Goal: Information Seeking & Learning: Learn about a topic

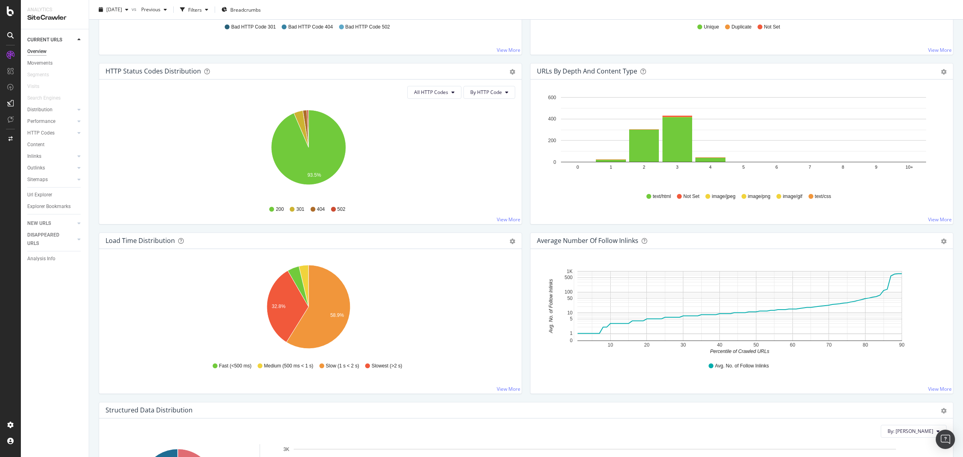
scroll to position [401, 0]
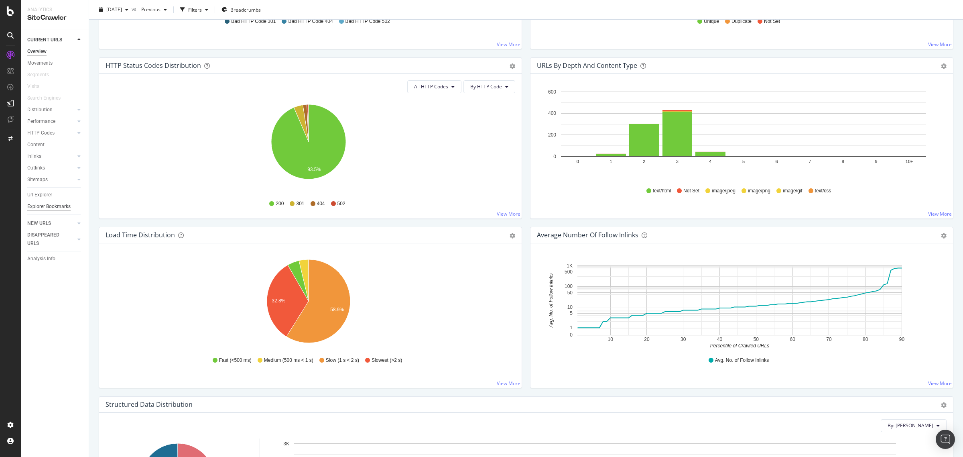
click at [55, 203] on div "Explorer Bookmarks" at bounding box center [48, 206] width 43 height 8
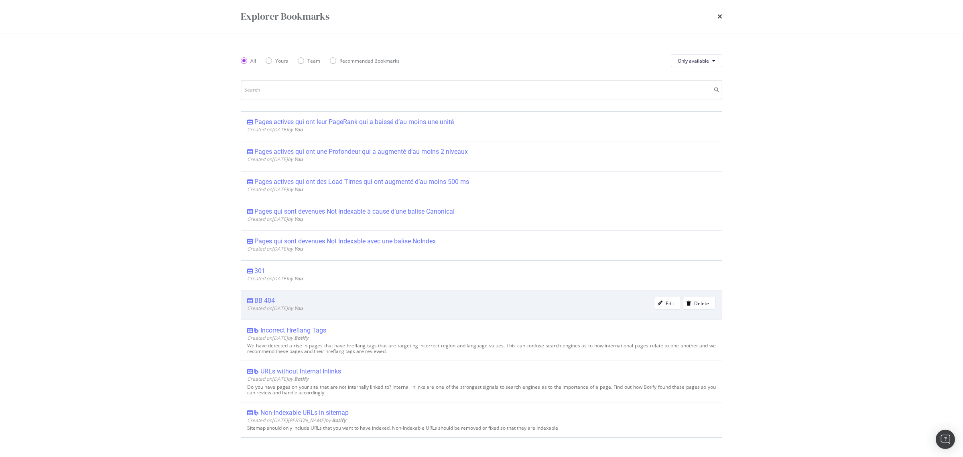
click at [266, 303] on div "BB 404" at bounding box center [264, 301] width 20 height 8
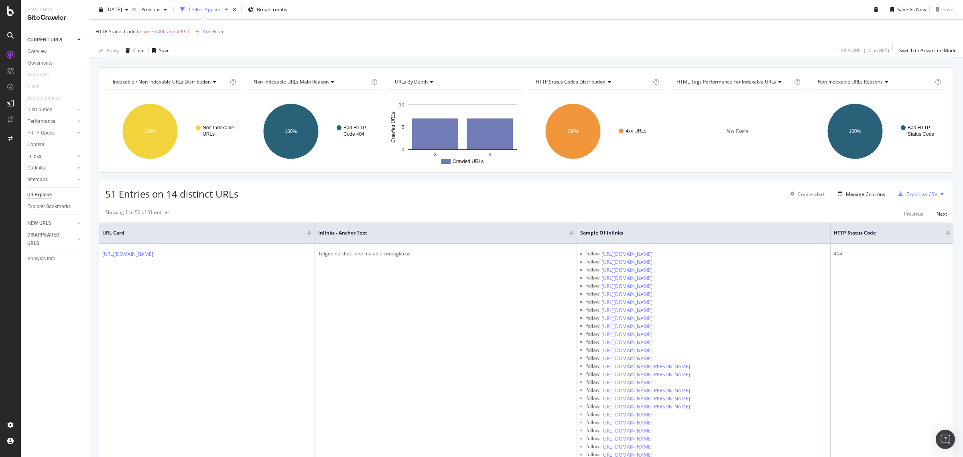
scroll to position [100, 0]
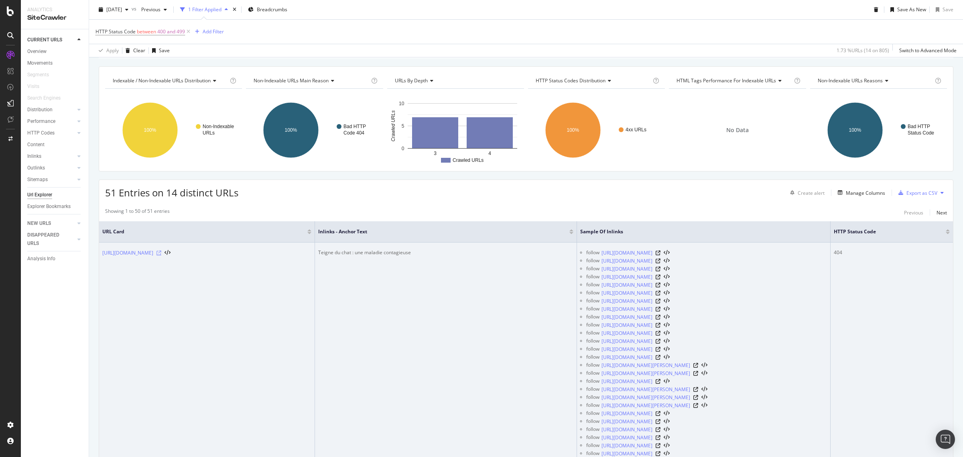
click at [161, 252] on icon at bounding box center [159, 252] width 5 height 5
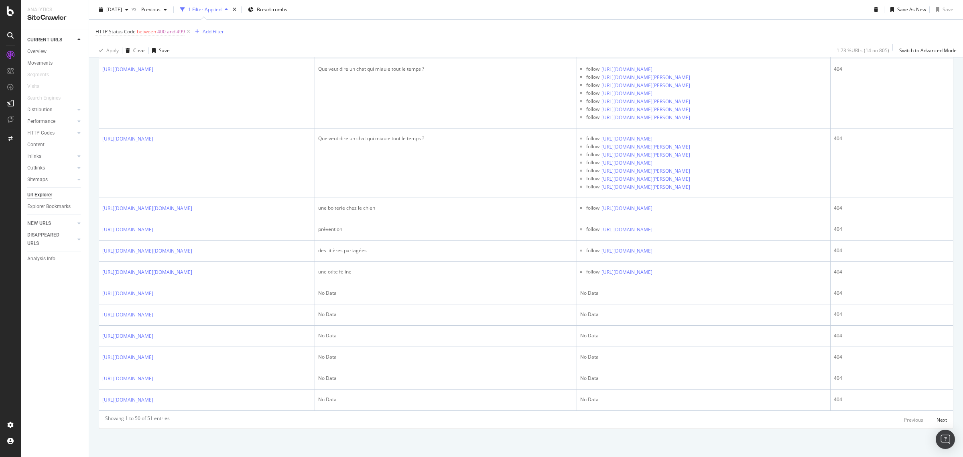
scroll to position [6902, 0]
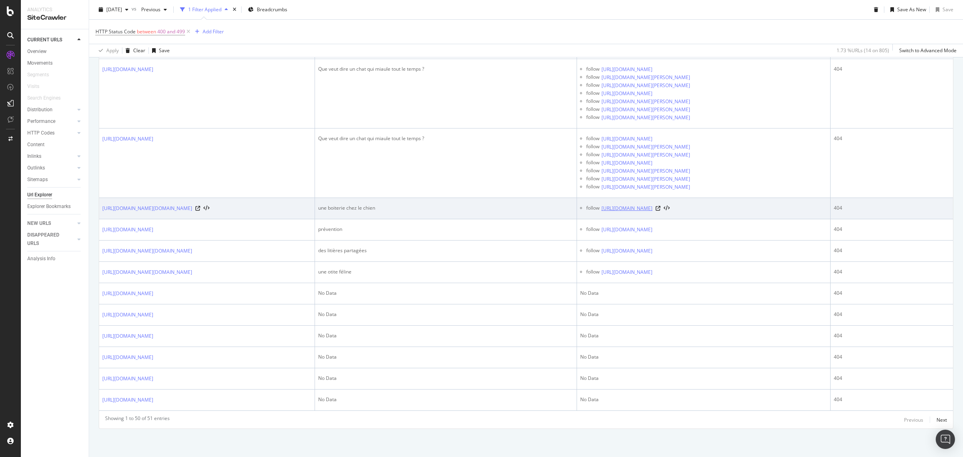
drag, startPoint x: 761, startPoint y: 200, endPoint x: 676, endPoint y: 201, distance: 84.3
click at [676, 204] on div "follow [URL][DOMAIN_NAME]" at bounding box center [706, 208] width 241 height 8
copy div "hernie-discale-chez-chien"
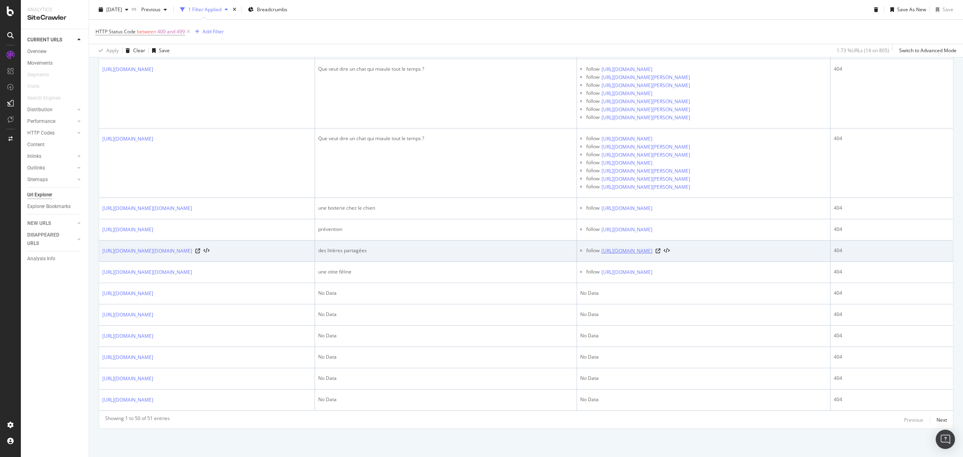
drag, startPoint x: 797, startPoint y: 239, endPoint x: 677, endPoint y: 242, distance: 120.1
click at [677, 247] on div "follow [URL][DOMAIN_NAME]" at bounding box center [706, 251] width 241 height 8
copy div "gale-chez-chat-comment-soigner-prevenir"
drag, startPoint x: 524, startPoint y: 245, endPoint x: 384, endPoint y: 242, distance: 140.1
click at [384, 247] on div "des litières partagées" at bounding box center [445, 250] width 255 height 7
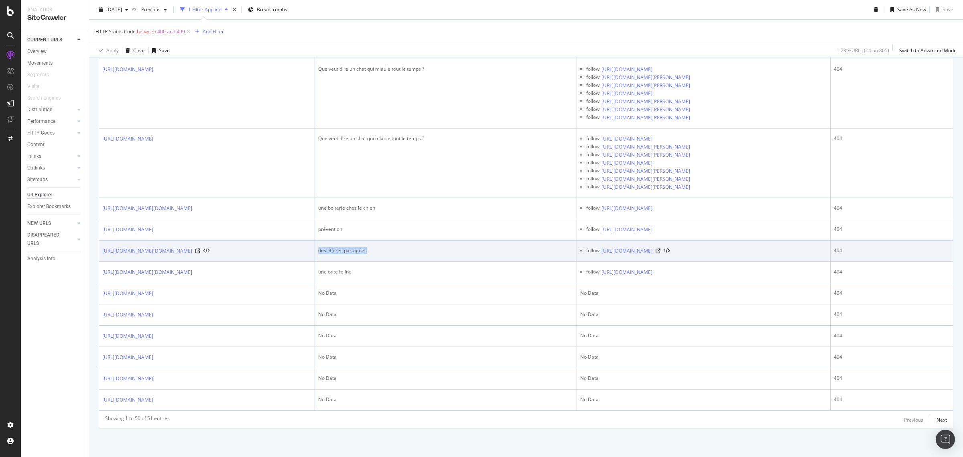
copy div "des litières partagées"
click at [661, 248] on icon at bounding box center [658, 250] width 5 height 5
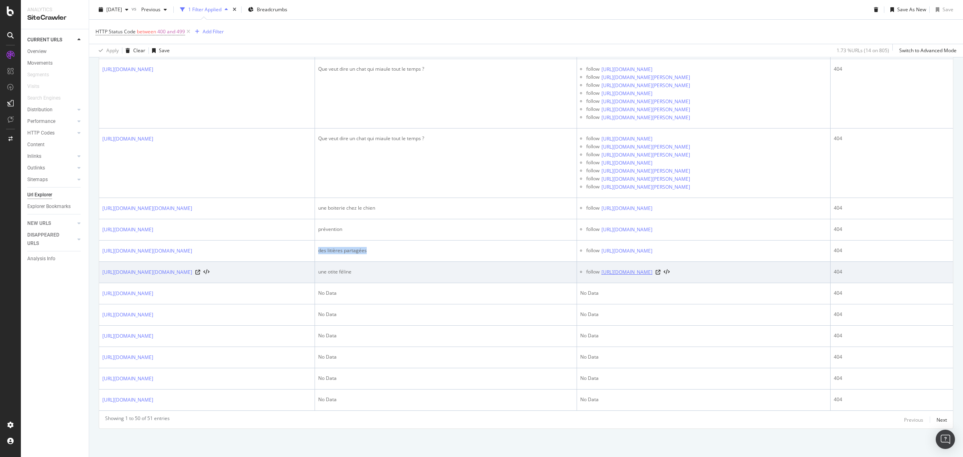
drag, startPoint x: 806, startPoint y: 271, endPoint x: 736, endPoint y: 272, distance: 70.2
click at [736, 272] on div "follow [URL][DOMAIN_NAME]" at bounding box center [706, 272] width 241 height 8
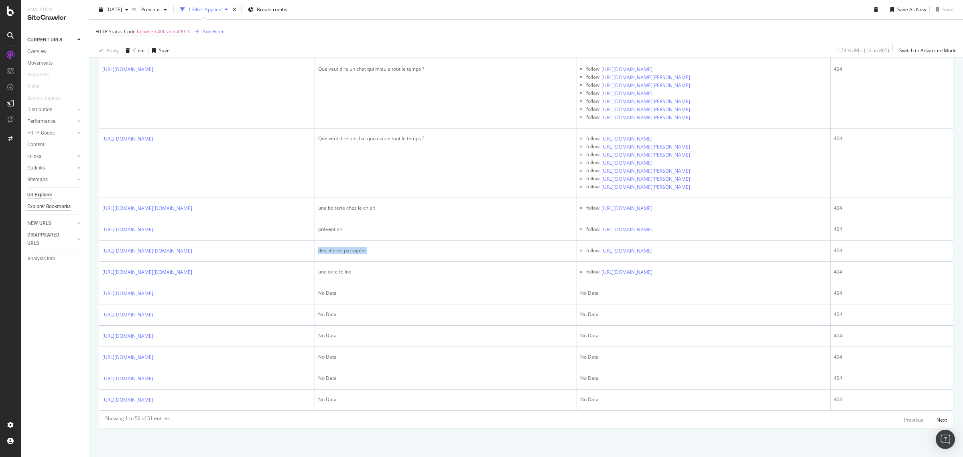
click at [67, 206] on div "Explorer Bookmarks" at bounding box center [48, 206] width 43 height 8
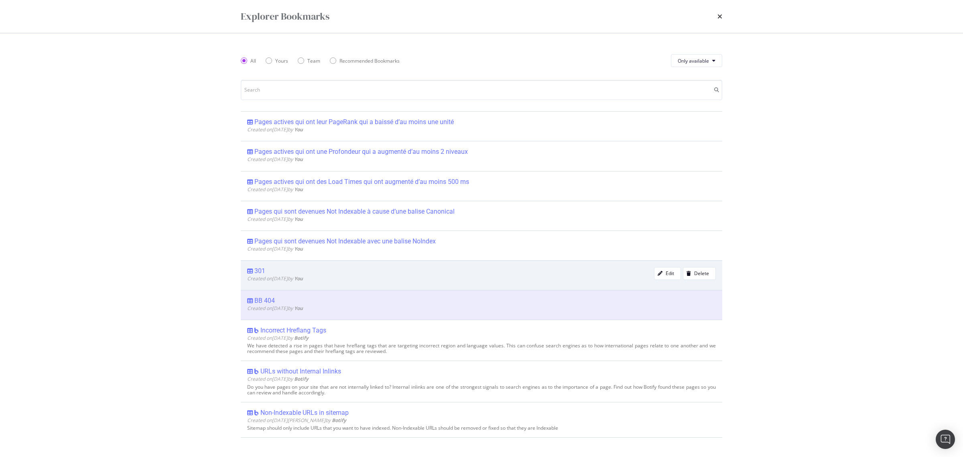
click at [273, 275] on span "Created on [DATE] by You" at bounding box center [275, 278] width 56 height 7
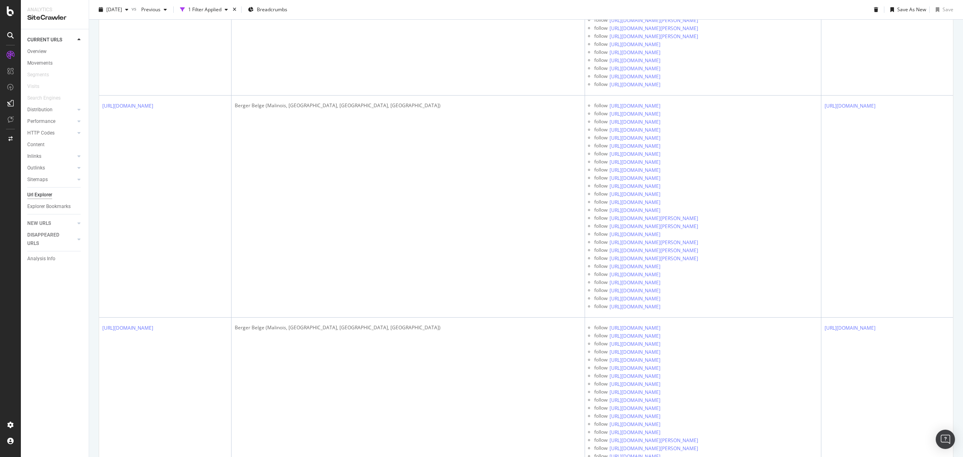
scroll to position [10798, 0]
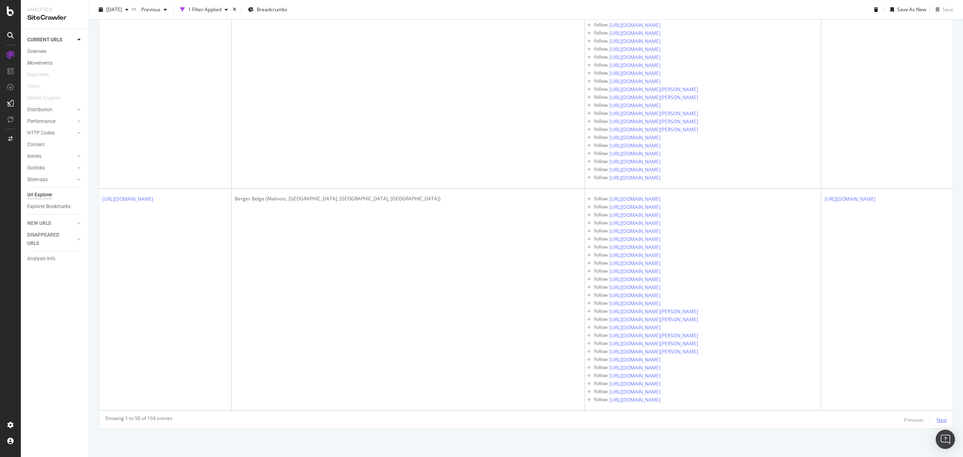
click at [938, 421] on div "Next" at bounding box center [942, 419] width 10 height 7
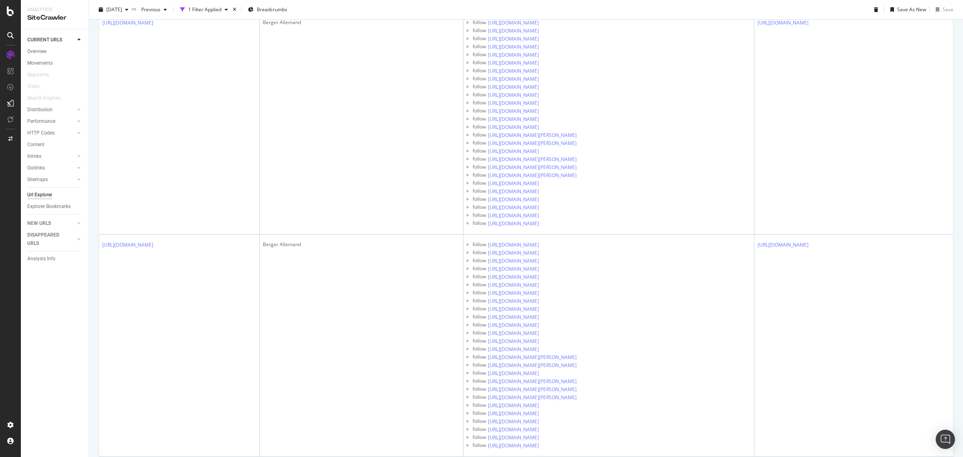
scroll to position [8863, 0]
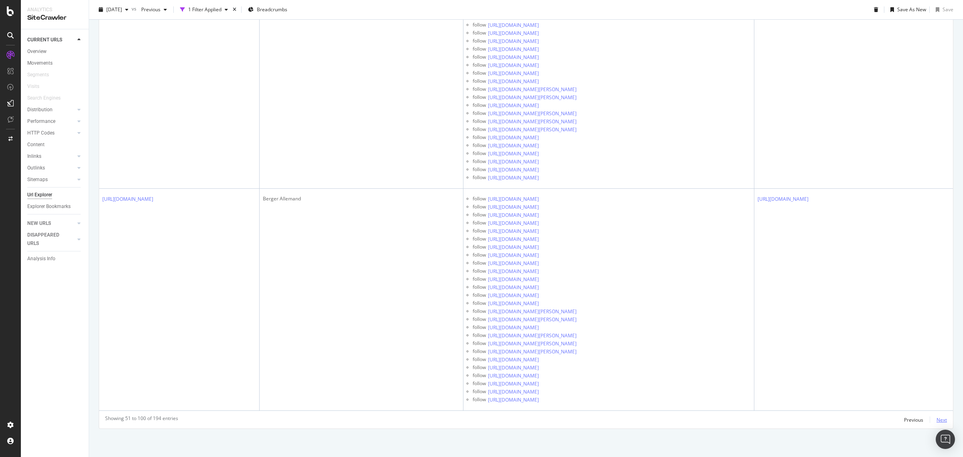
click at [937, 420] on div "Next" at bounding box center [942, 419] width 10 height 7
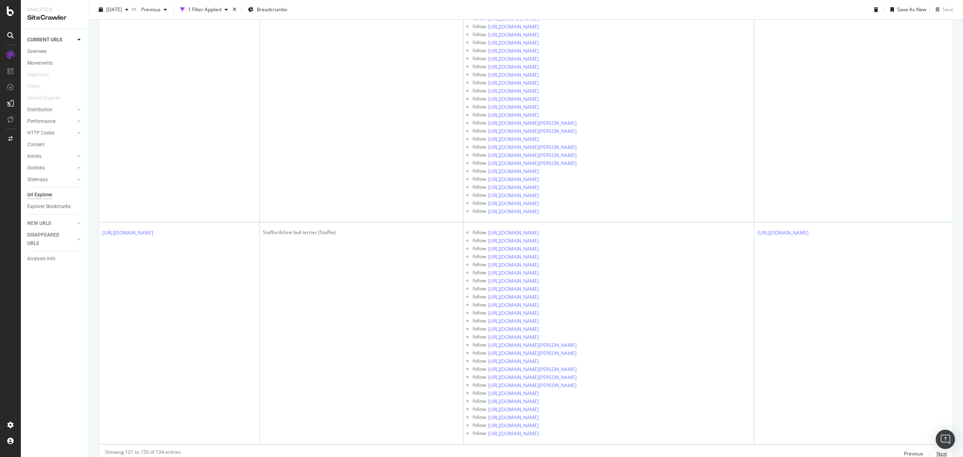
scroll to position [10999, 0]
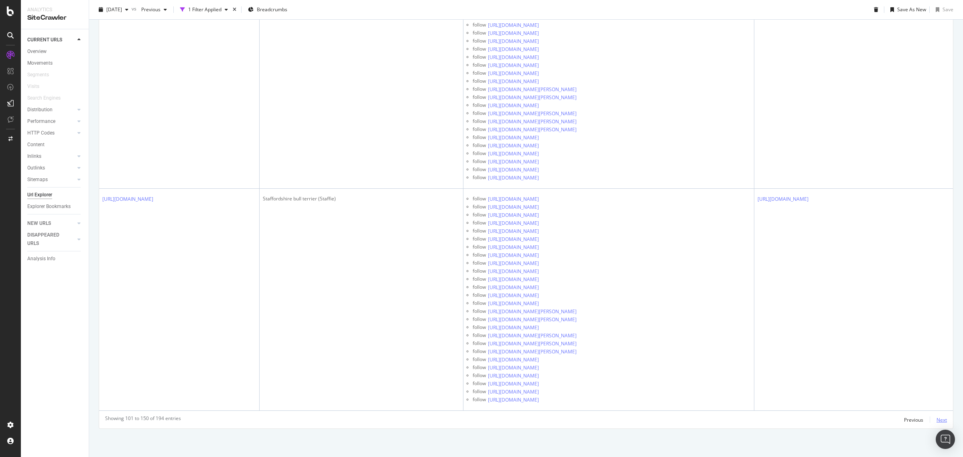
click at [937, 419] on div "Next" at bounding box center [942, 419] width 10 height 7
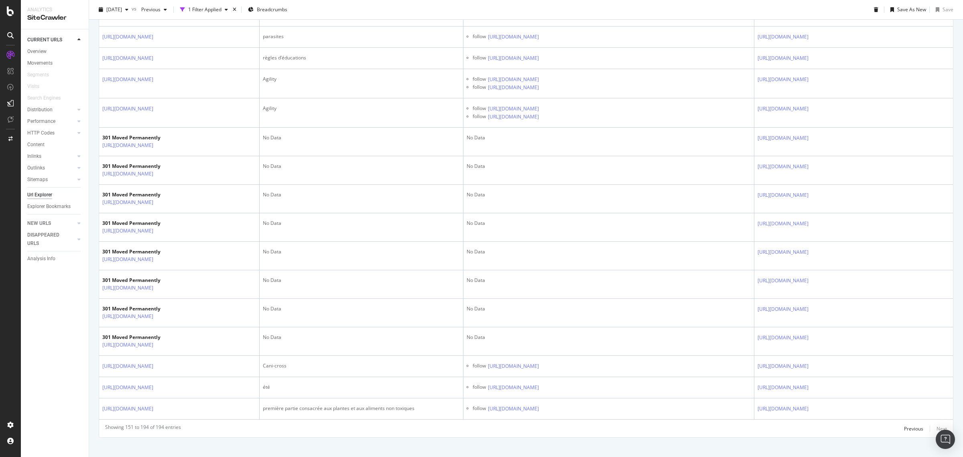
scroll to position [4786, 0]
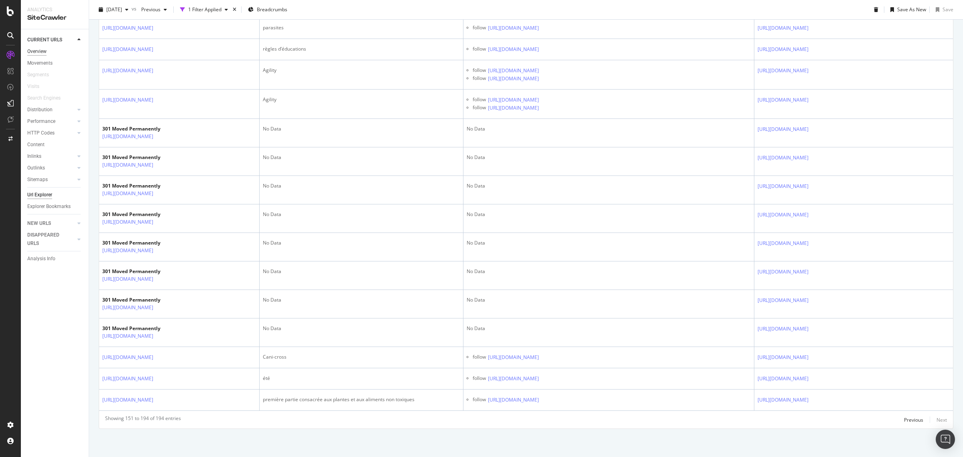
click at [39, 50] on div "Overview" at bounding box center [36, 51] width 19 height 8
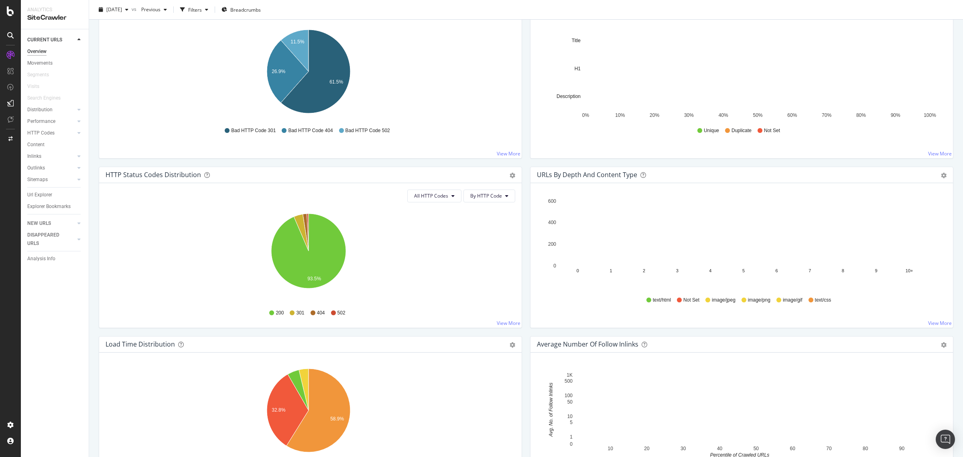
scroll to position [301, 0]
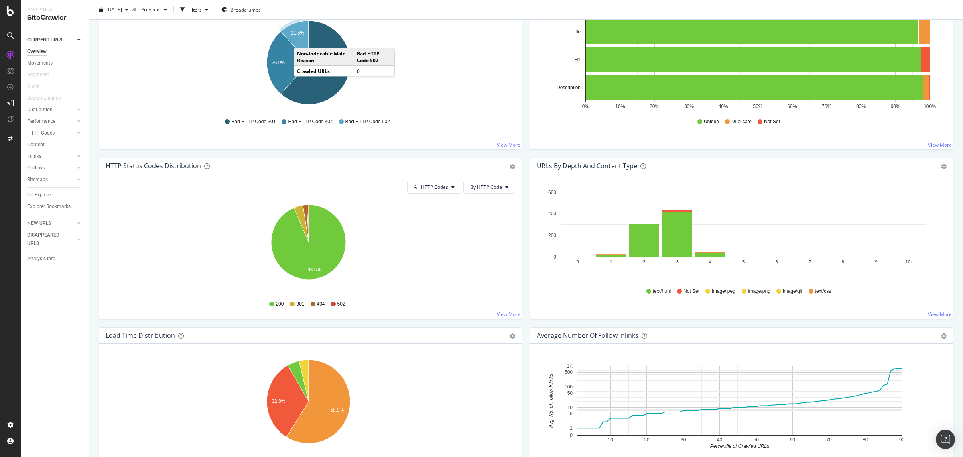
click at [302, 41] on icon "A chart." at bounding box center [295, 42] width 28 height 42
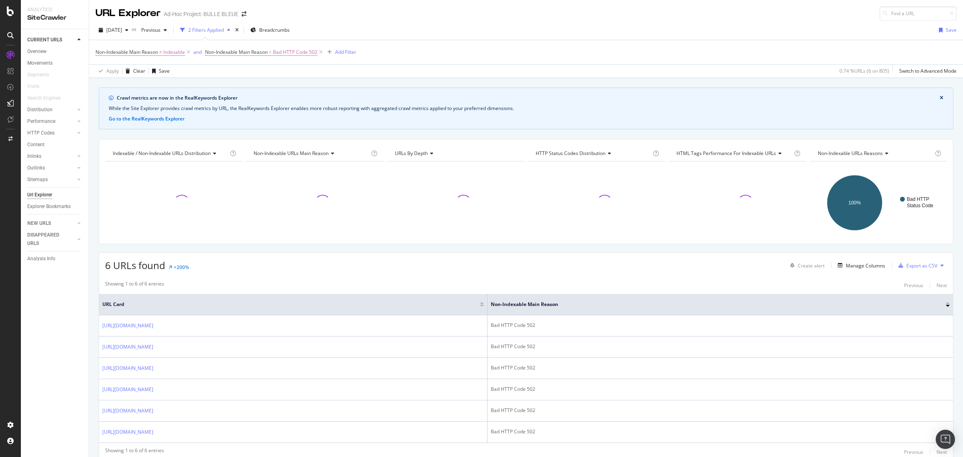
scroll to position [33, 0]
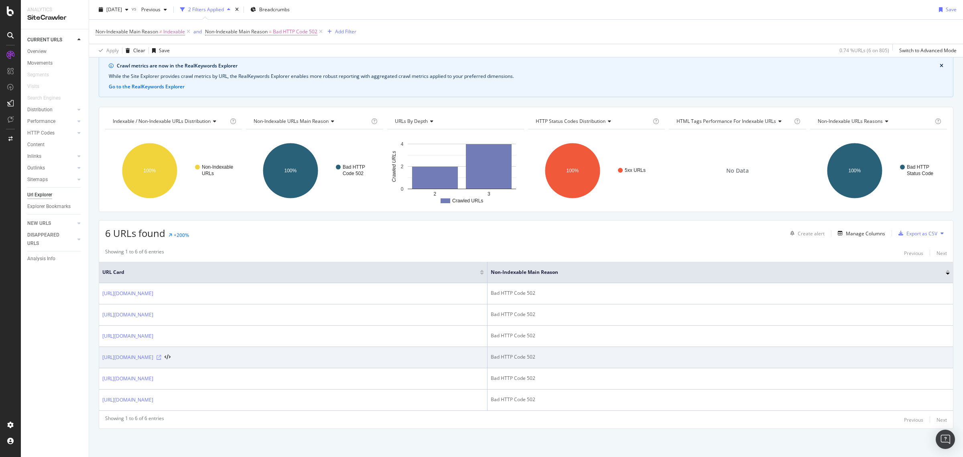
click at [161, 356] on icon at bounding box center [159, 357] width 5 height 5
